Goal: Navigation & Orientation: Find specific page/section

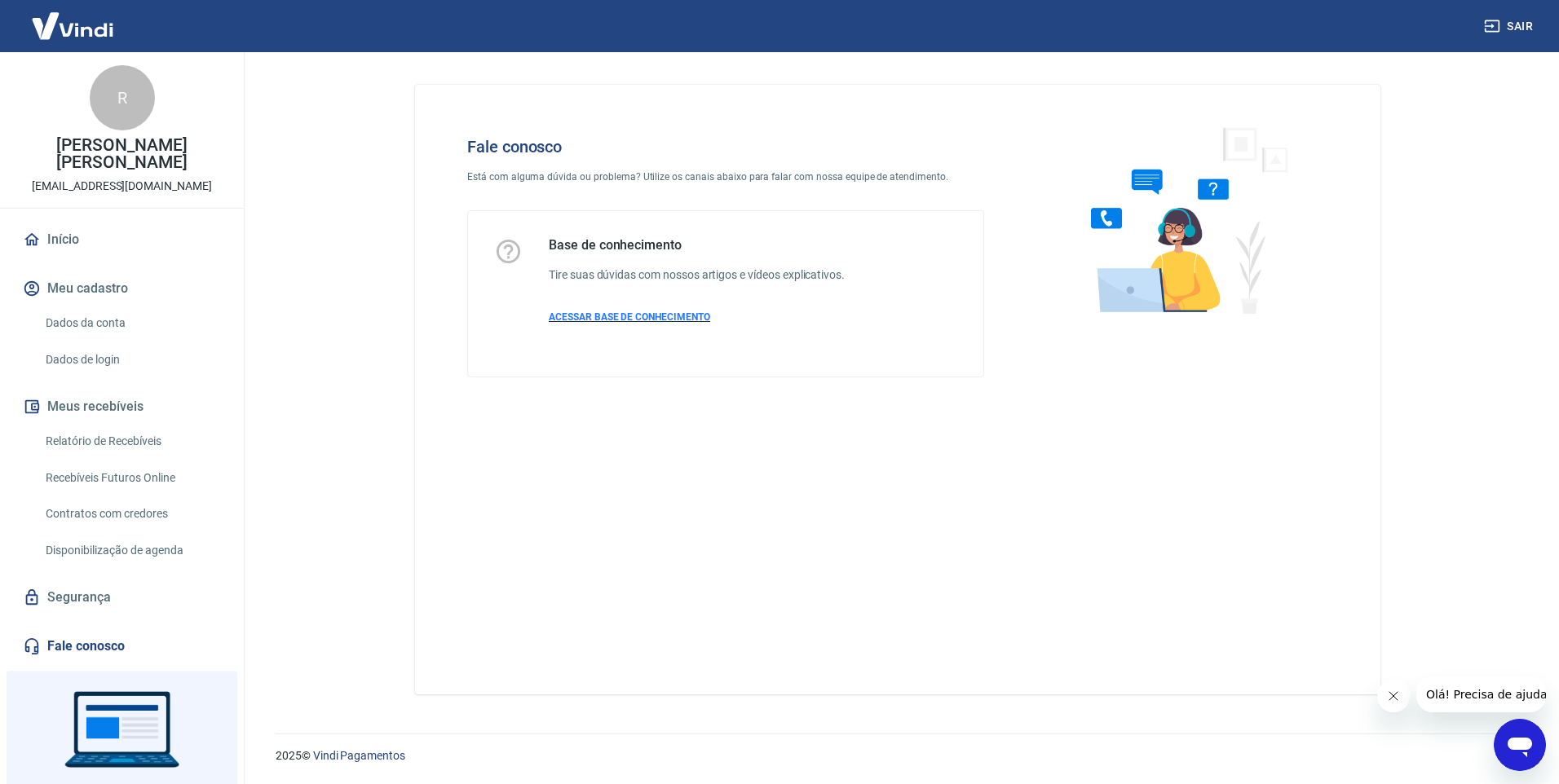
click at [663, 320] on span "ACESSAR BASE DE CONHECIMENTO" at bounding box center [630, 316] width 161 height 11
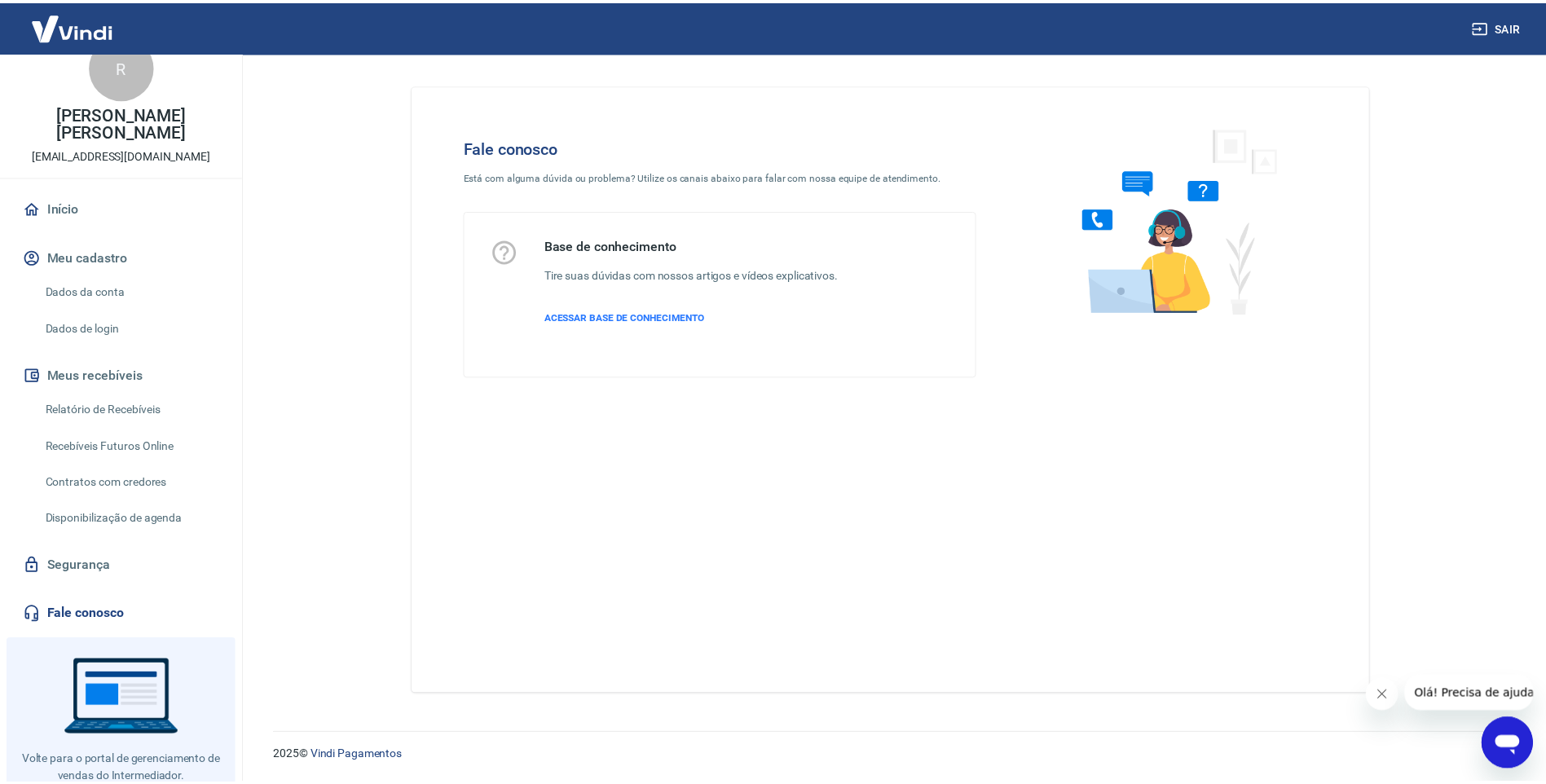
scroll to position [60, 0]
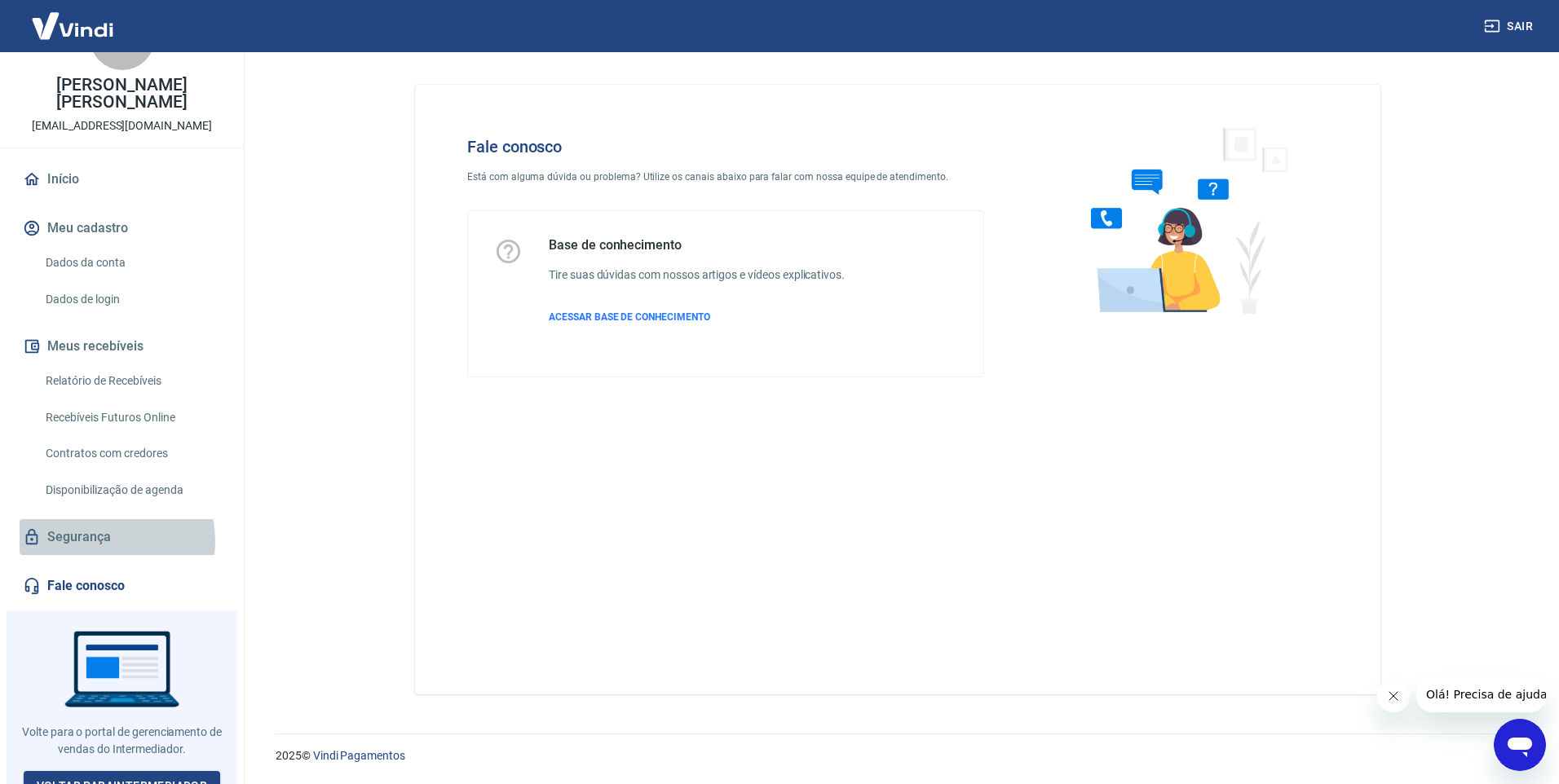
click at [98, 524] on link "Segurança" at bounding box center [121, 537] width 205 height 36
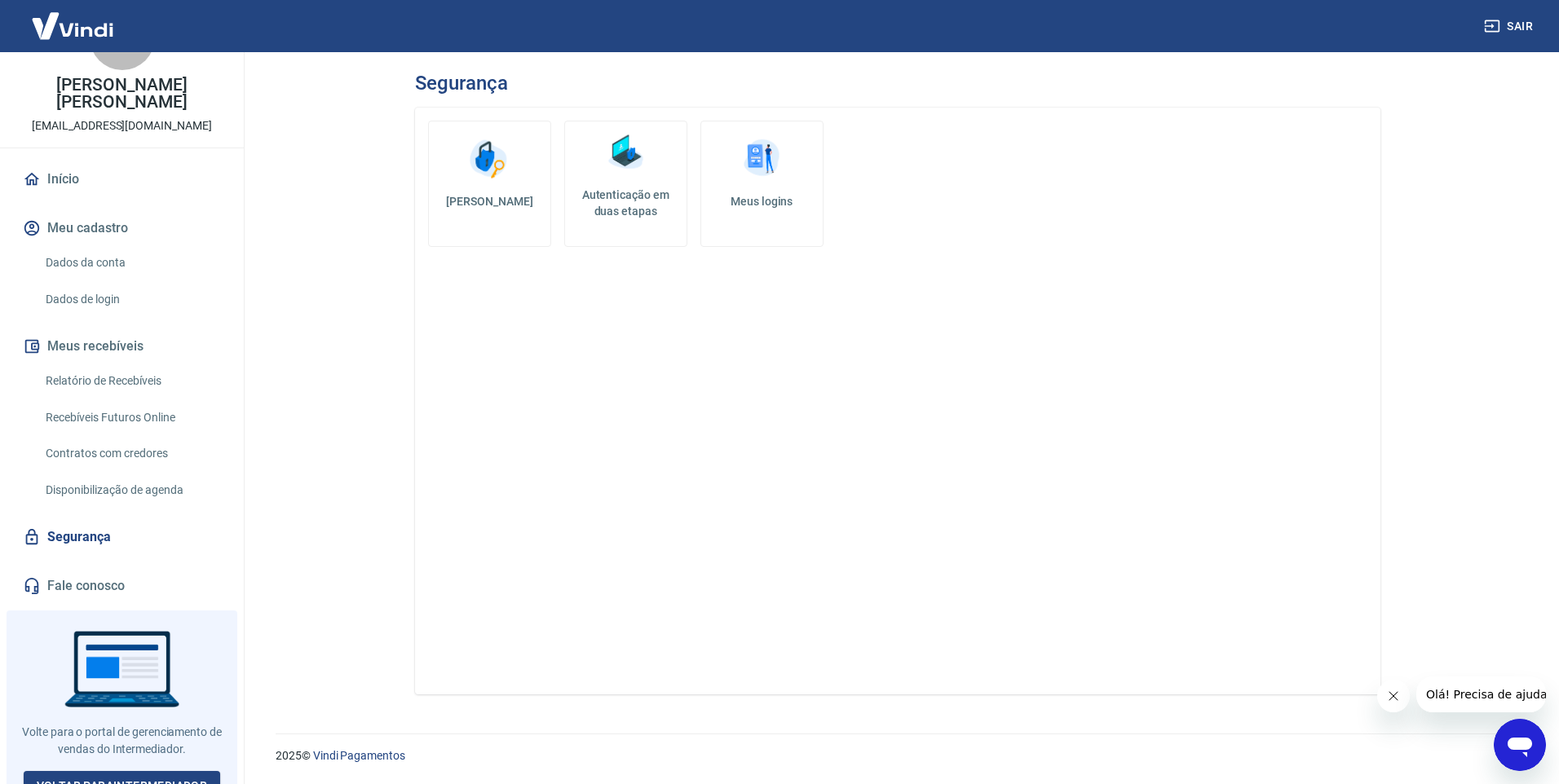
click at [774, 182] on img at bounding box center [761, 160] width 49 height 49
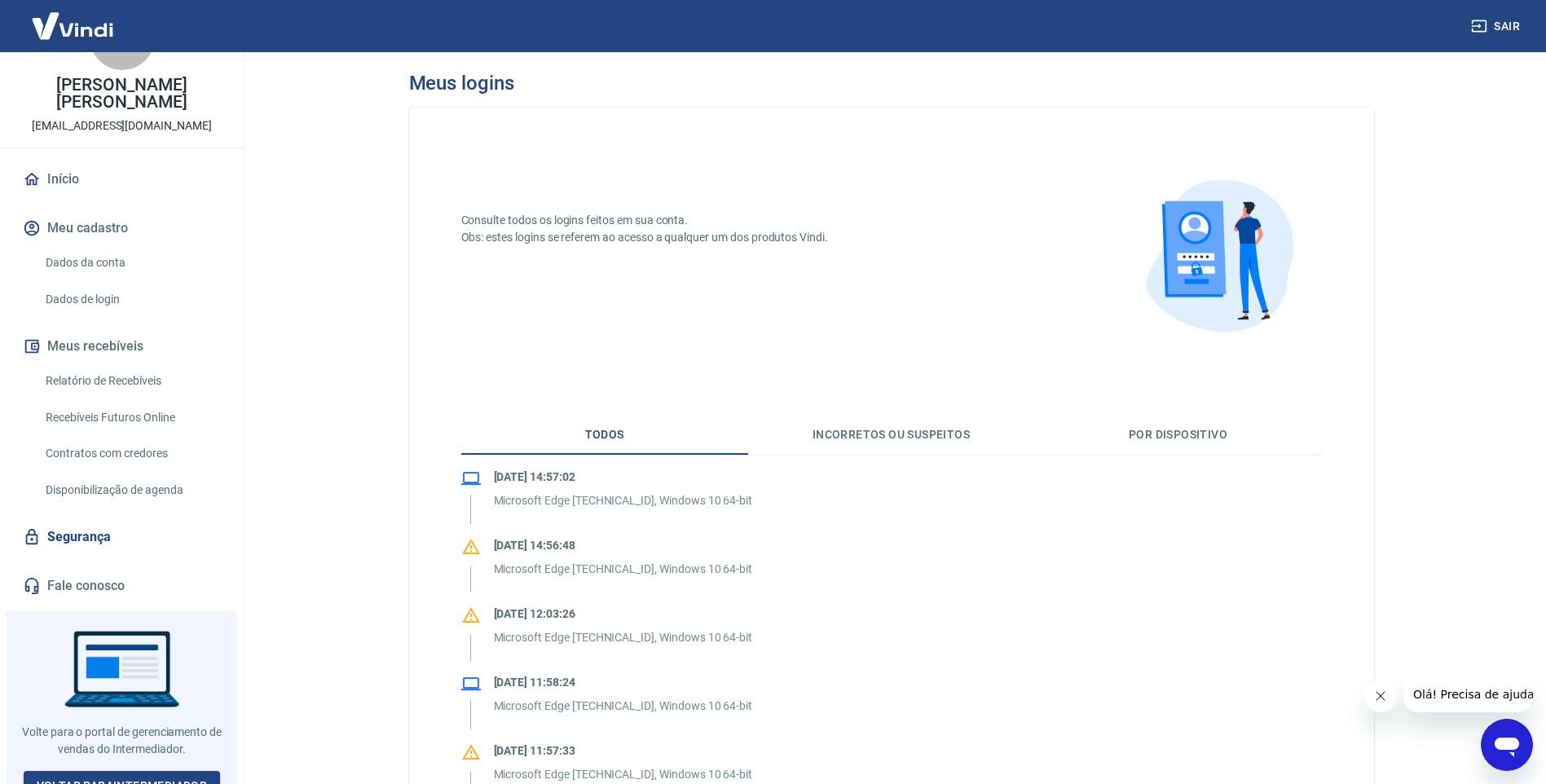
click at [112, 332] on button "Meus recebíveis" at bounding box center [121, 346] width 204 height 36
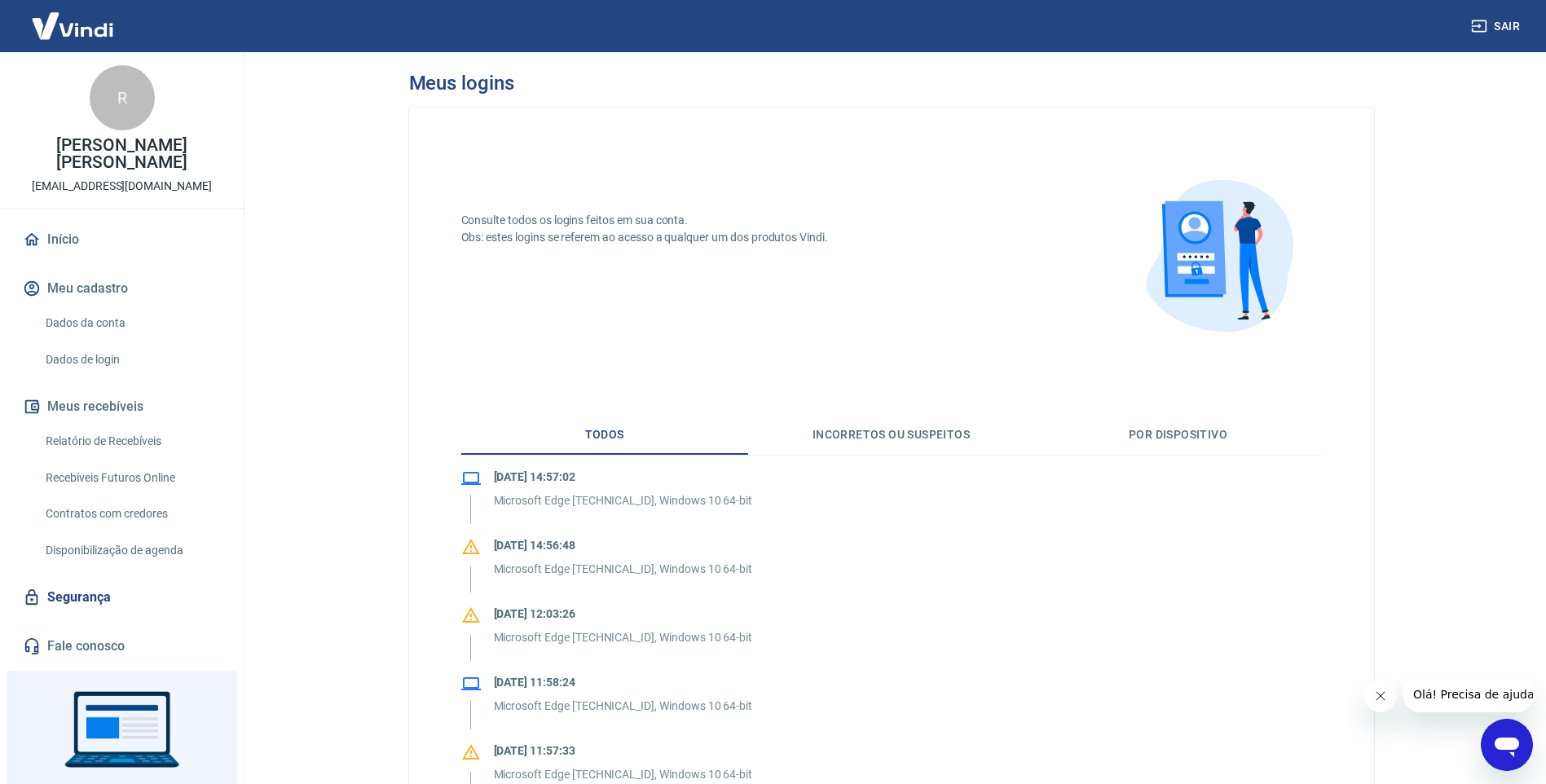
click at [92, 229] on link "Início" at bounding box center [121, 239] width 204 height 36
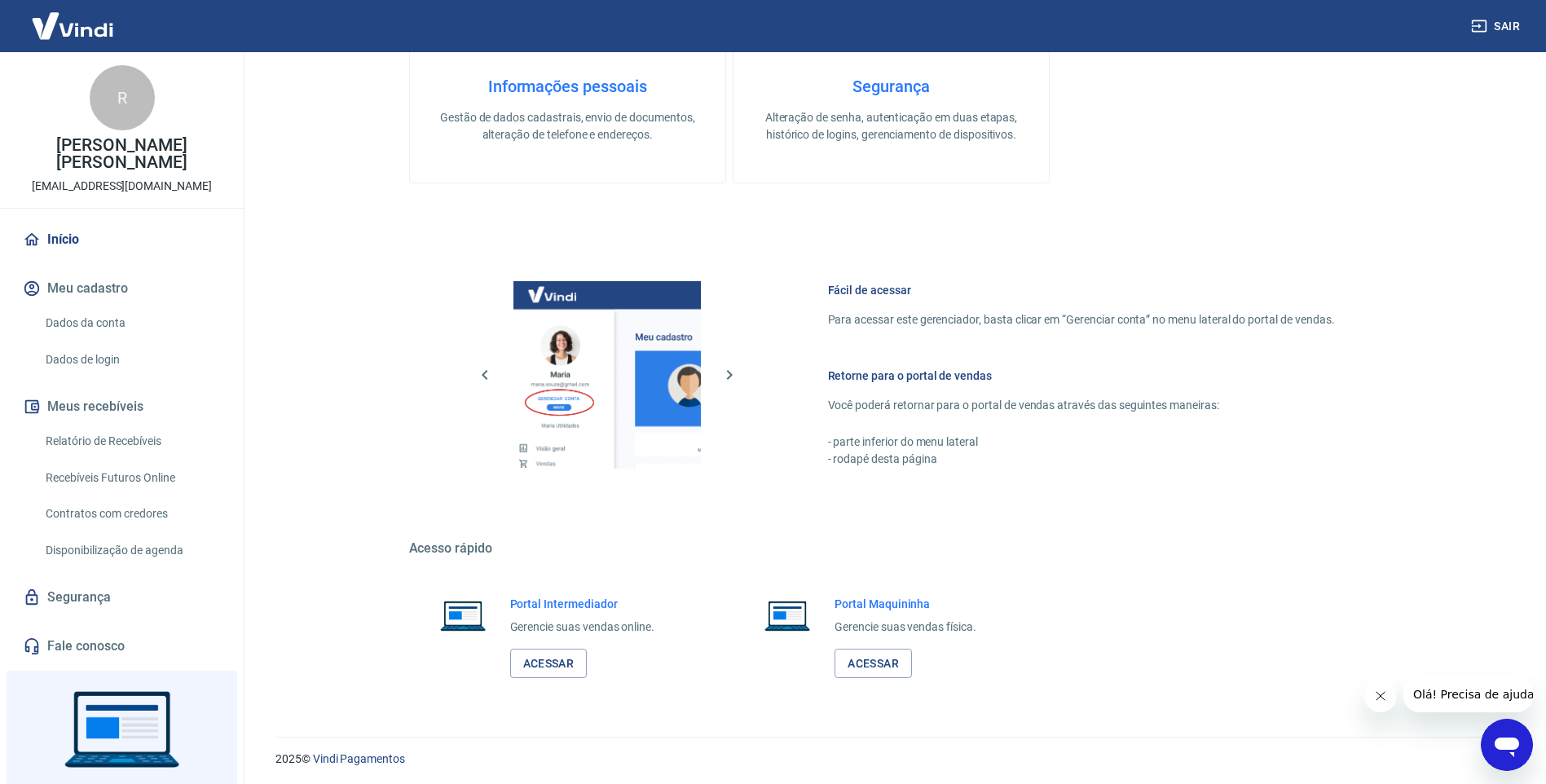
scroll to position [655, 0]
